Goal: Find specific page/section: Find specific page/section

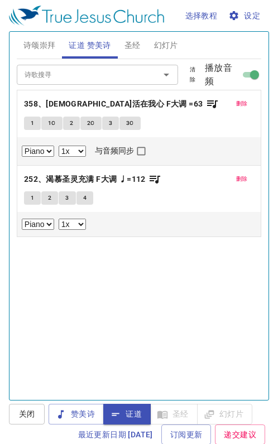
select select "1"
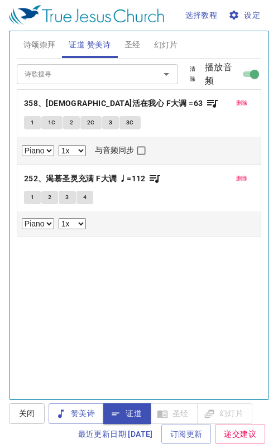
click at [131, 41] on span "圣经" at bounding box center [132, 45] width 16 height 14
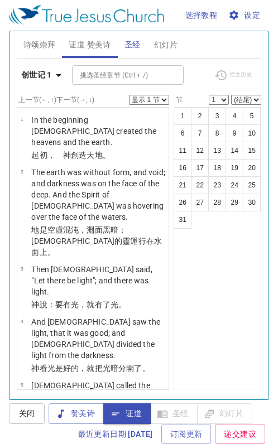
scroll to position [611, 0]
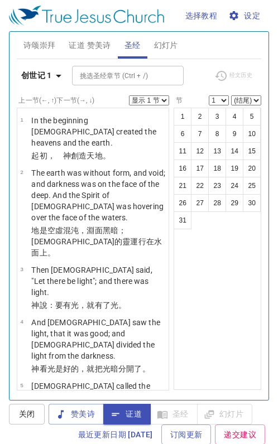
scroll to position [1, 0]
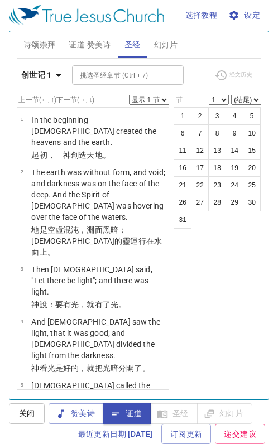
click at [56, 74] on icon "button" at bounding box center [58, 75] width 13 height 13
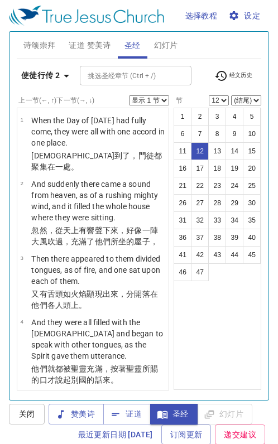
select select "12"
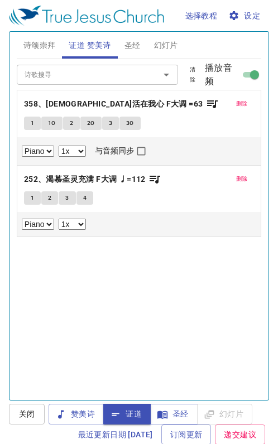
select select "1"
drag, startPoint x: 0, startPoint y: 0, endPoint x: 233, endPoint y: 103, distance: 254.5
click at [237, 104] on span "删除" at bounding box center [242, 104] width 12 height 10
click at [236, 174] on span "删除" at bounding box center [242, 179] width 12 height 10
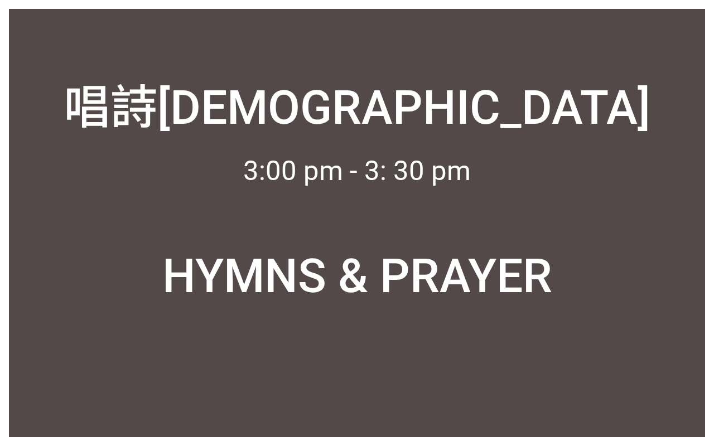
click at [417, 358] on div "唱詩禱告 唱詩[DEMOGRAPHIC_DATA] 3:00 pm - 3: 30 pm 3:00 pm - 3: 30 pm HYMNS & PRAYER …" at bounding box center [357, 223] width 696 height 428
click at [369, 360] on div "唱詩禱告 唱詩[DEMOGRAPHIC_DATA] 3:00 pm - 3: 30 pm 3:00 pm - 3: 30 pm HYMNS & PRAYER …" at bounding box center [357, 223] width 696 height 428
click at [688, 422] on div at bounding box center [357, 400] width 696 height 73
click at [639, 80] on div "唱詩[DEMOGRAPHIC_DATA]" at bounding box center [357, 87] width 696 height 115
click at [619, 67] on div "唱詩[DEMOGRAPHIC_DATA]" at bounding box center [357, 87] width 696 height 115
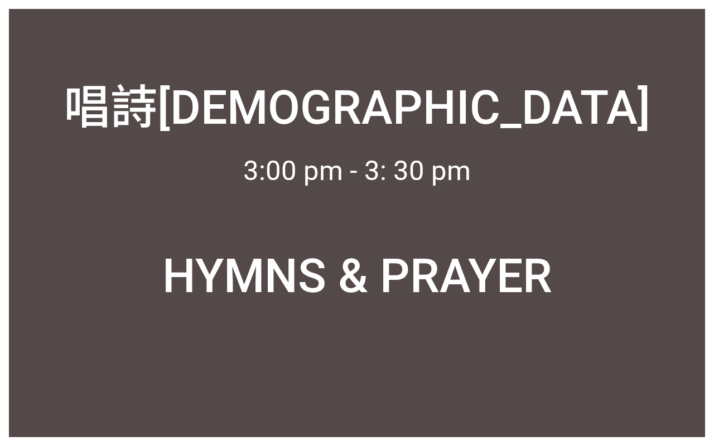
click at [693, 420] on div at bounding box center [357, 400] width 696 height 73
drag, startPoint x: 691, startPoint y: 422, endPoint x: 683, endPoint y: 428, distance: 9.9
click at [687, 425] on div at bounding box center [357, 400] width 696 height 73
click at [673, 428] on div at bounding box center [357, 400] width 696 height 73
click at [692, 17] on div "唱詩禱告 唱詩禱告 3:00 pm - 3: 30 pm 3:00 pm - 3: 30 pm HYMNS & PRAYER HYMNS & PRAYER" at bounding box center [357, 223] width 696 height 428
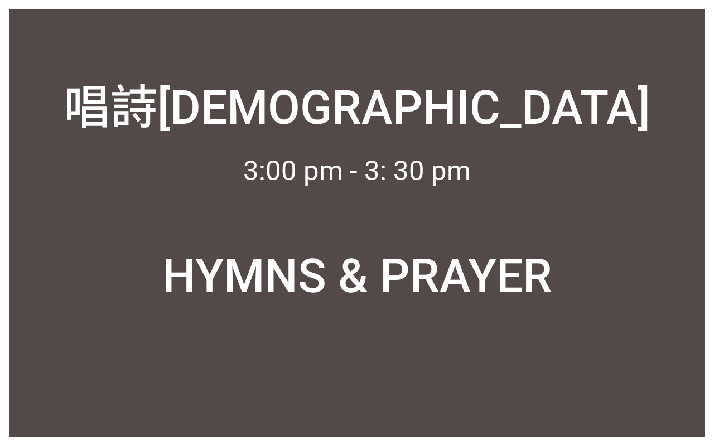
click at [37, 420] on div at bounding box center [357, 400] width 696 height 73
click at [684, 426] on div at bounding box center [357, 400] width 696 height 73
click at [705, 436] on div at bounding box center [357, 400] width 696 height 73
click at [701, 9] on div "唱詩禱告 唱詩禱告 3:00 pm - 3: 30 pm 3:00 pm - 3: 30 pm HYMNS & PRAYER HYMNS & PRAYER" at bounding box center [357, 223] width 696 height 428
click at [414, 282] on div "HYMNS & PRAYER" at bounding box center [357, 276] width 390 height 55
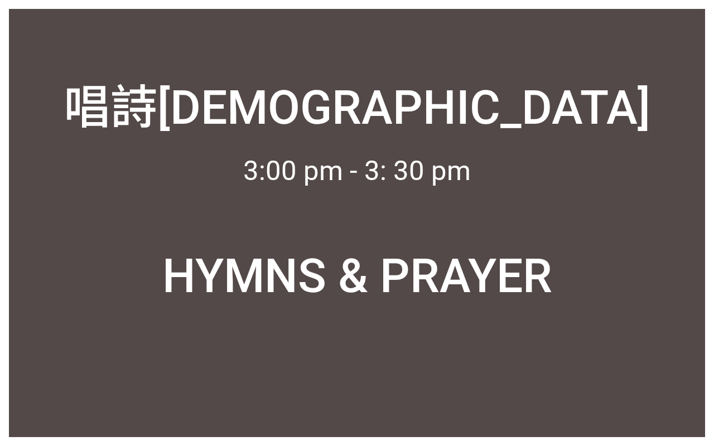
click at [592, 406] on div at bounding box center [357, 400] width 696 height 73
click at [683, 422] on div at bounding box center [357, 400] width 696 height 73
click at [686, 422] on div at bounding box center [357, 400] width 696 height 73
click at [687, 422] on div at bounding box center [357, 400] width 696 height 73
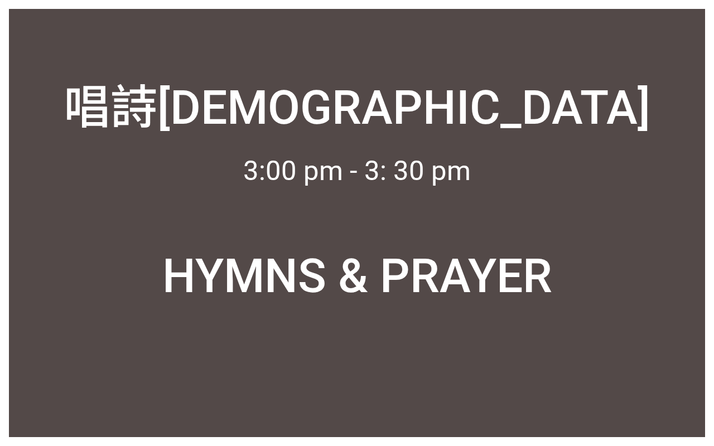
click at [687, 422] on div at bounding box center [357, 400] width 696 height 73
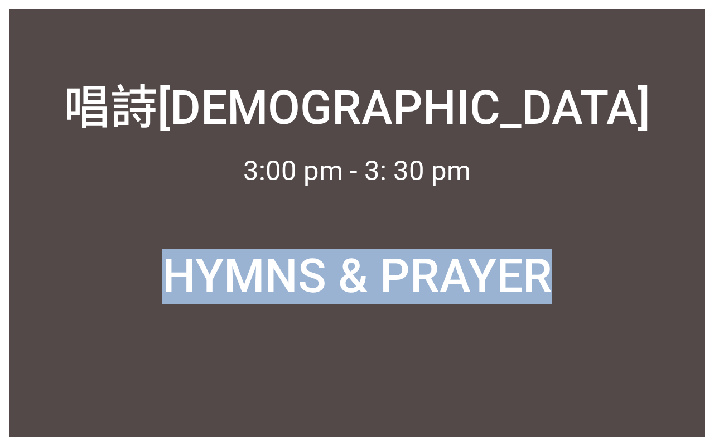
click at [687, 422] on div at bounding box center [357, 400] width 696 height 73
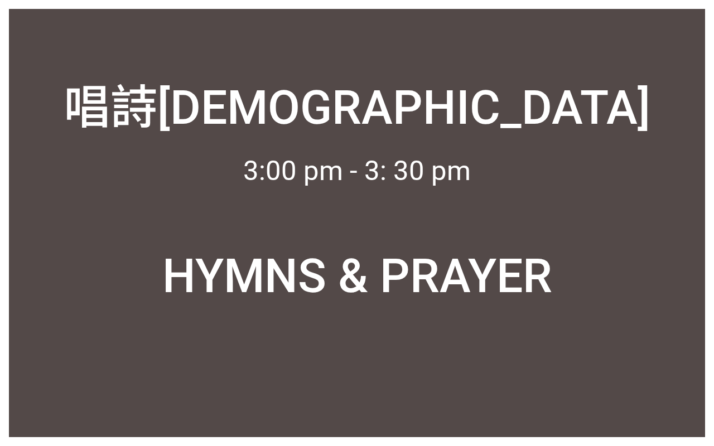
click at [630, 128] on div "唱詩[DEMOGRAPHIC_DATA]" at bounding box center [357, 87] width 696 height 115
click at [636, 389] on div at bounding box center [357, 400] width 696 height 73
drag, startPoint x: 636, startPoint y: 389, endPoint x: 646, endPoint y: 402, distance: 15.9
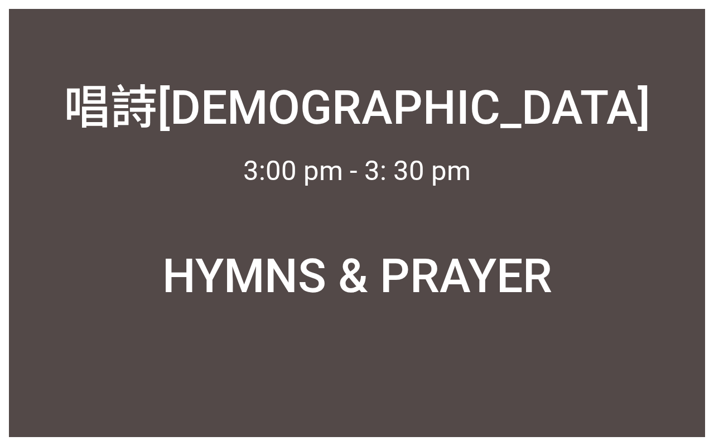
click at [646, 402] on div at bounding box center [357, 400] width 696 height 73
click at [711, 267] on div "唱詩禱告 唱詩禱告 3:00 pm - 3: 30 pm 3:00 pm - 3: 30 pm HYMNS & PRAYER HYMNS & PRAYER" at bounding box center [357, 223] width 714 height 446
click at [528, 286] on div "HYMNS & PRAYER" at bounding box center [357, 276] width 390 height 55
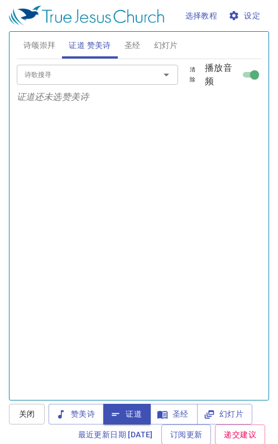
scroll to position [351, 0]
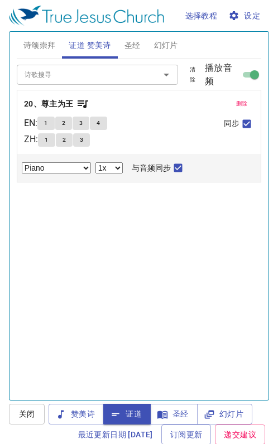
select select "1"
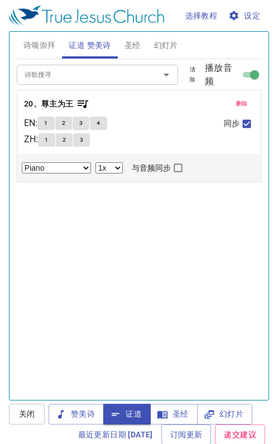
scroll to position [351, 0]
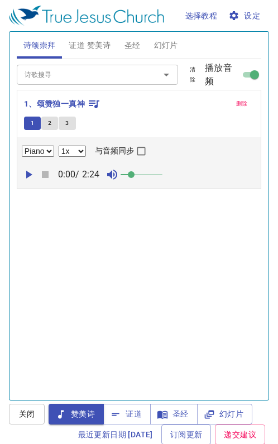
select select "1"
click at [50, 124] on span "2" at bounding box center [49, 123] width 3 height 10
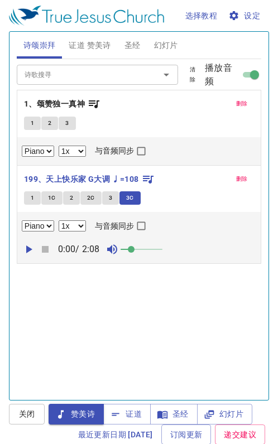
select select "1"
click at [84, 69] on input "诗歌搜寻" at bounding box center [81, 74] width 122 height 13
click at [80, 69] on input "诗歌搜寻" at bounding box center [81, 74] width 122 height 13
click at [48, 75] on input "诗歌搜寻" at bounding box center [81, 74] width 122 height 13
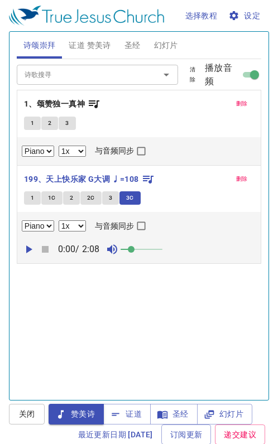
click at [32, 73] on input "诗歌搜寻" at bounding box center [81, 74] width 122 height 13
click at [30, 75] on input "诗歌搜寻" at bounding box center [81, 74] width 122 height 13
click at [139, 83] on div "诗歌搜寻" at bounding box center [98, 75] width 162 height 20
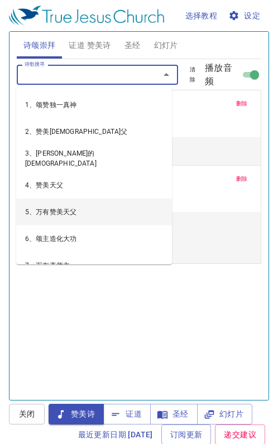
scroll to position [351, 0]
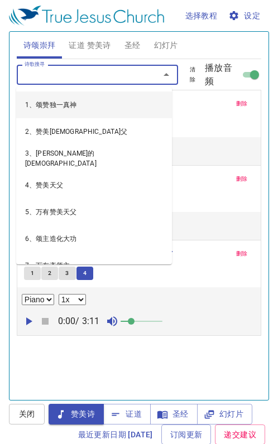
select select "1"
